Goal: Use online tool/utility

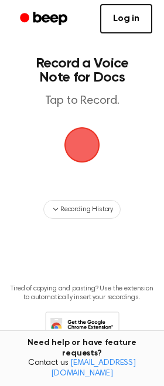
click at [81, 135] on span "button" at bounding box center [82, 145] width 38 height 38
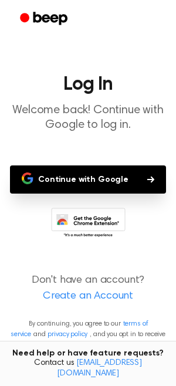
click at [79, 168] on button "Continue with Google" at bounding box center [88, 179] width 156 height 28
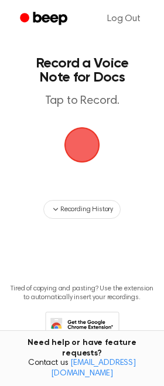
click at [85, 152] on span "button" at bounding box center [82, 145] width 38 height 38
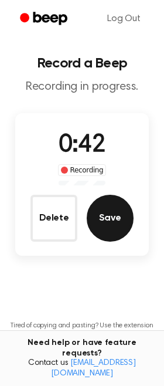
click at [103, 206] on button "Save" at bounding box center [110, 218] width 47 height 47
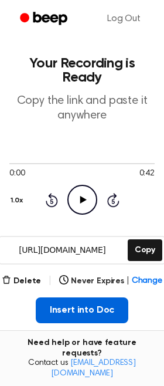
click at [96, 302] on button "Insert into Doc" at bounding box center [82, 310] width 93 height 26
click at [111, 304] on button "Insert into Doc" at bounding box center [82, 310] width 93 height 26
